Goal: Task Accomplishment & Management: Manage account settings

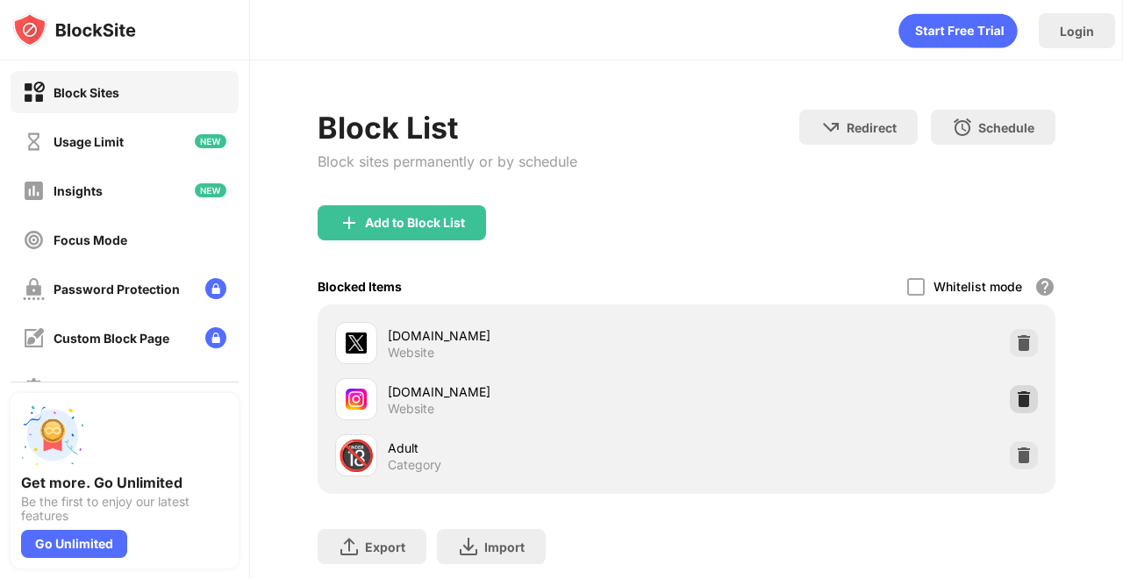
click at [1025, 391] on img at bounding box center [1024, 399] width 18 height 18
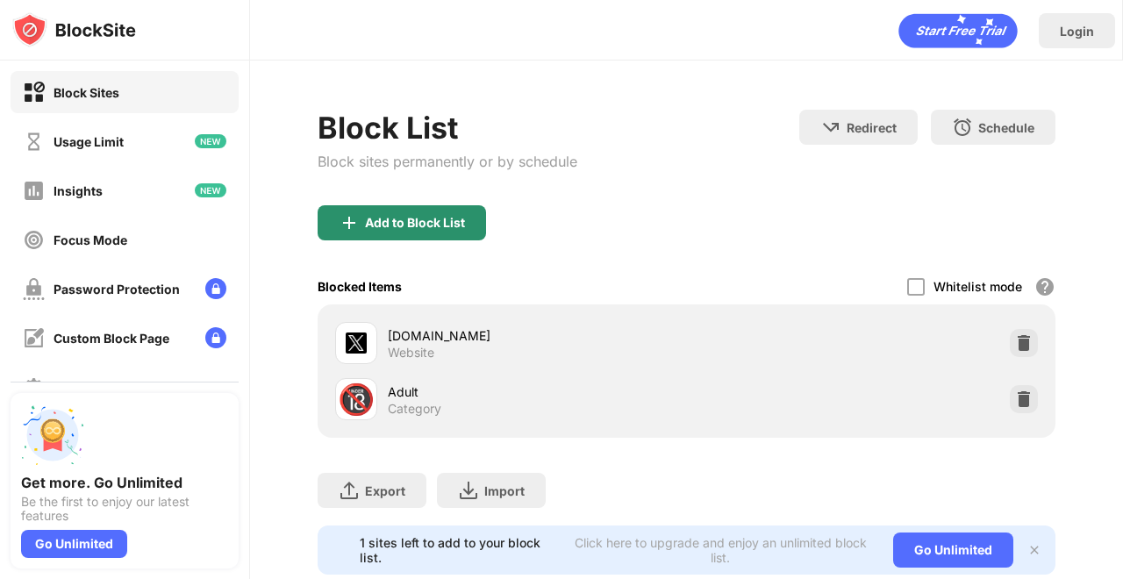
click at [444, 218] on div "Add to Block List" at bounding box center [415, 223] width 100 height 14
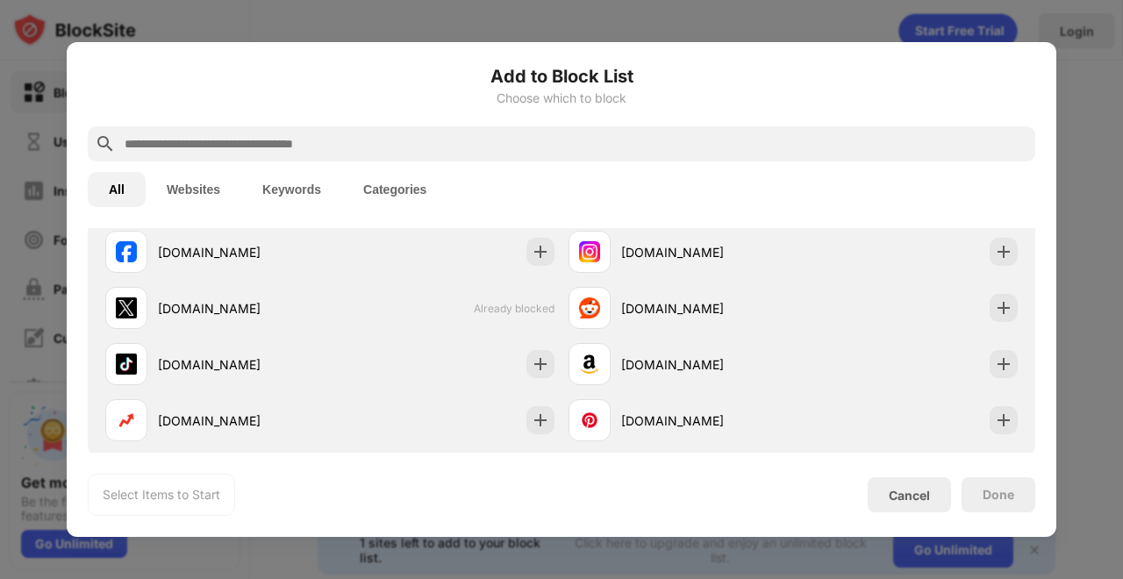
scroll to position [373, 0]
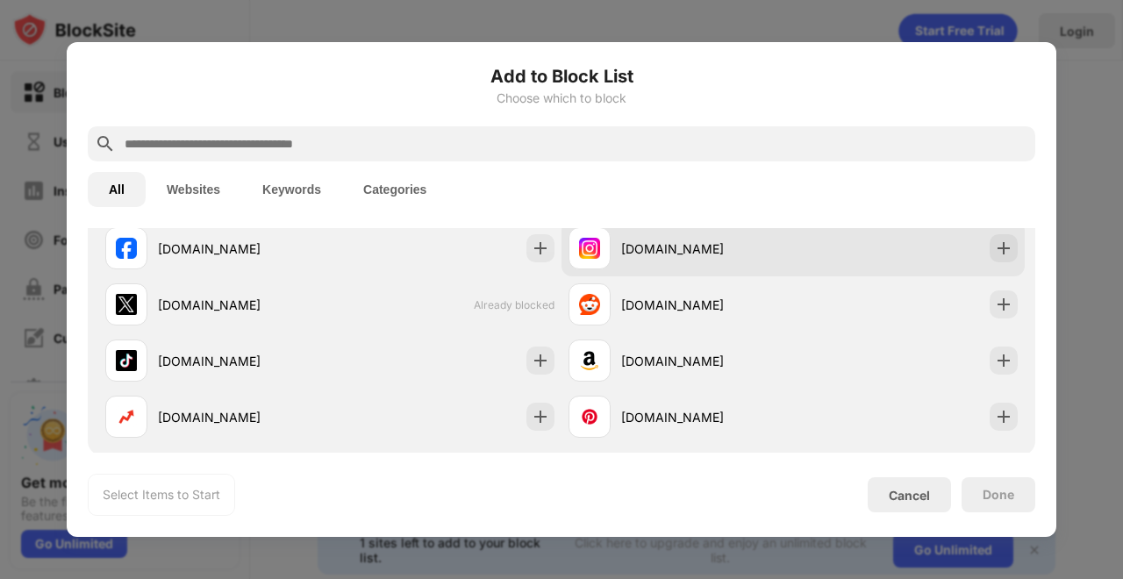
click at [680, 248] on div "[DOMAIN_NAME]" at bounding box center [707, 248] width 172 height 18
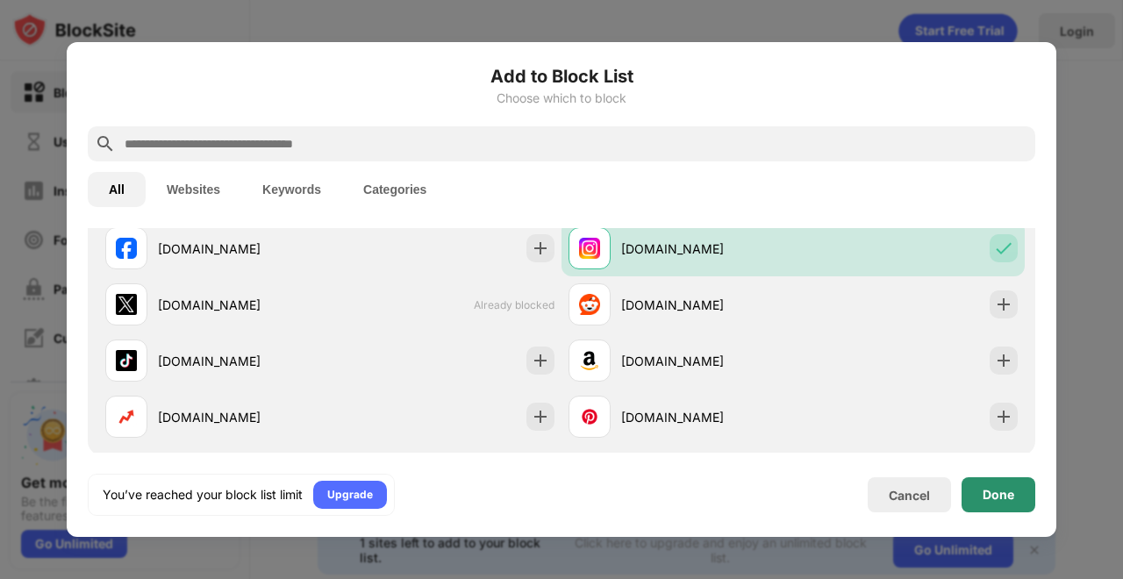
click at [989, 486] on div "Done" at bounding box center [998, 494] width 74 height 35
